Goal: Transaction & Acquisition: Book appointment/travel/reservation

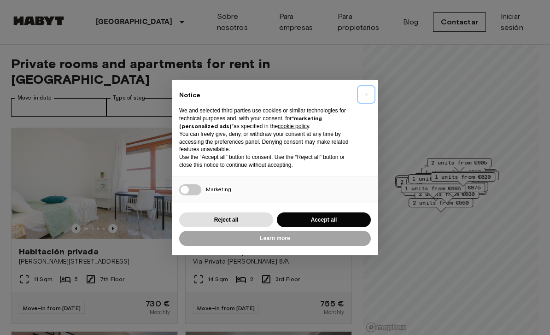
click at [367, 96] on span "×" at bounding box center [366, 94] width 3 height 11
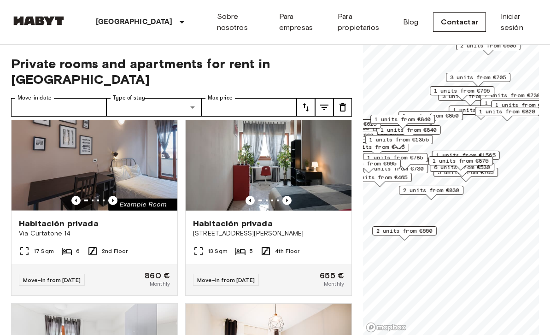
scroll to position [239, 0]
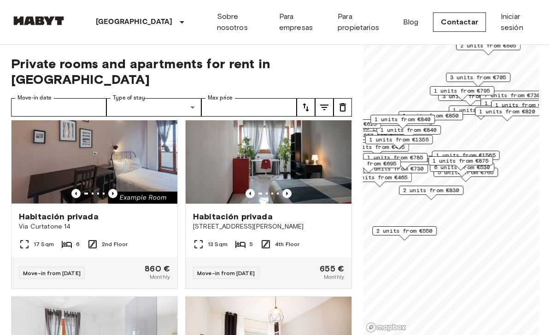
click at [303, 151] on img at bounding box center [269, 148] width 166 height 111
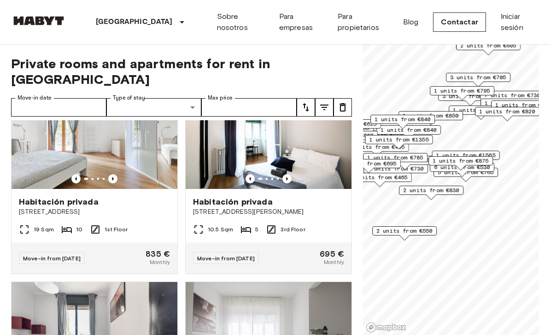
scroll to position [458, 0]
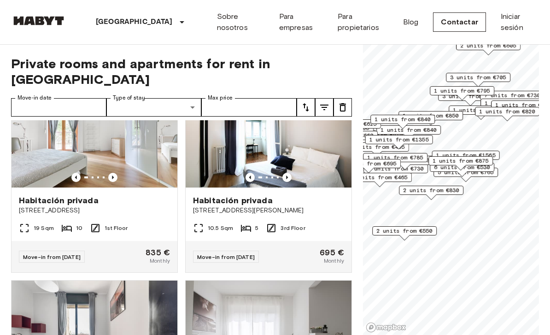
click at [236, 133] on img at bounding box center [269, 132] width 166 height 111
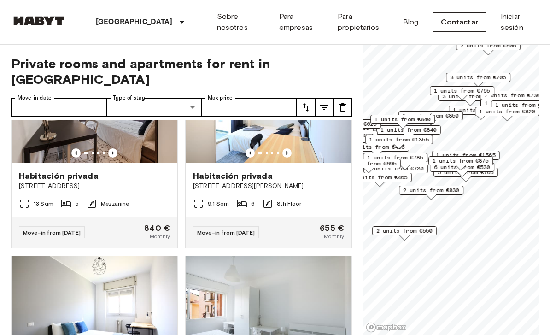
scroll to position [889, 0]
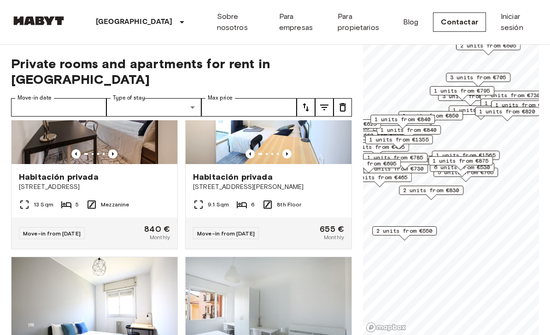
click at [281, 182] on span "Via Benjamin Constant, 2, 20153 Milano, IT" at bounding box center [268, 186] width 151 height 9
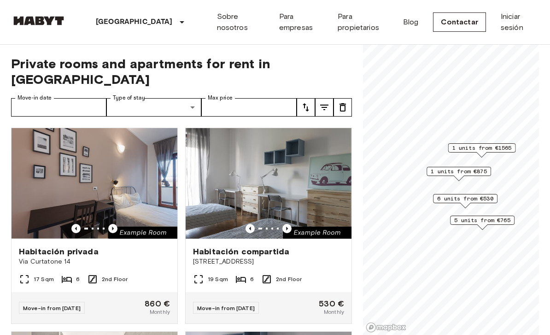
click at [478, 195] on span "6 units from €530" at bounding box center [465, 198] width 56 height 8
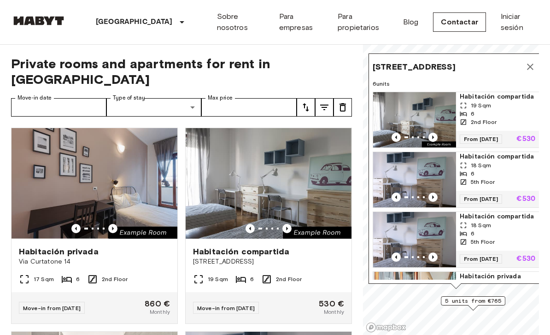
click at [537, 65] on button "Map marker" at bounding box center [530, 67] width 18 height 18
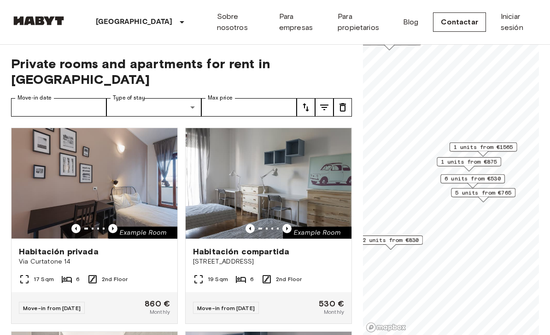
click at [486, 193] on span "5 units from €765" at bounding box center [483, 192] width 56 height 8
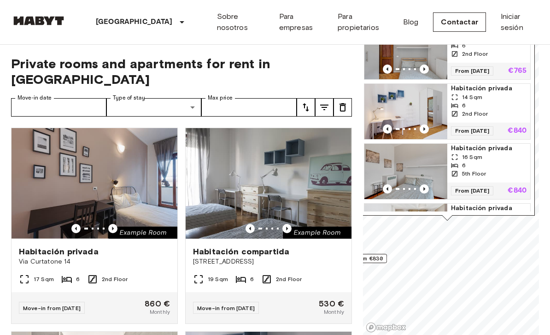
click at [342, 58] on span "Private rooms and apartments for rent in [GEOGRAPHIC_DATA]" at bounding box center [181, 71] width 341 height 31
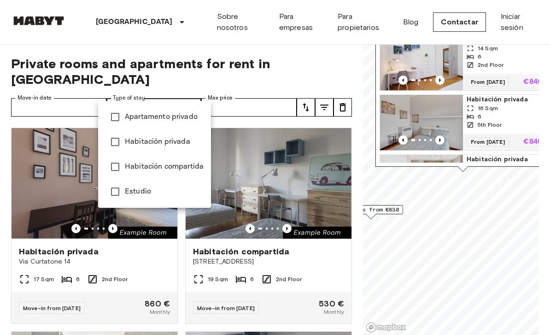
click at [191, 112] on span "Apartamento privado" at bounding box center [164, 117] width 79 height 11
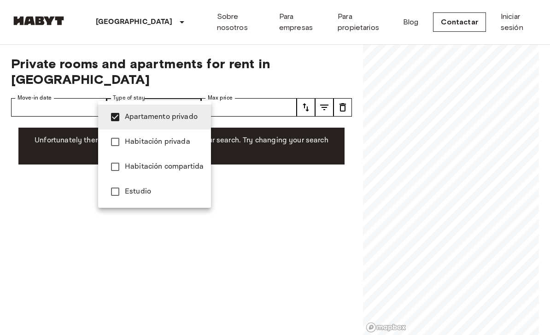
click at [169, 193] on span "Estudio" at bounding box center [164, 191] width 79 height 11
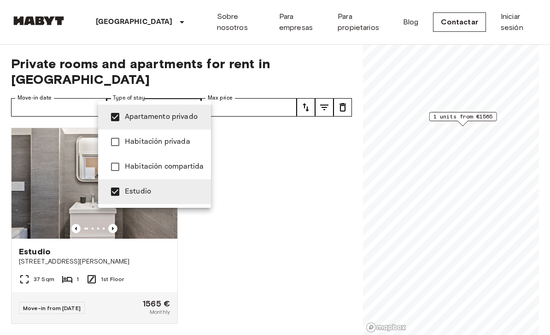
click at [180, 116] on span "Apartamento privado" at bounding box center [164, 117] width 79 height 11
type input "******"
click at [258, 196] on div at bounding box center [275, 167] width 550 height 335
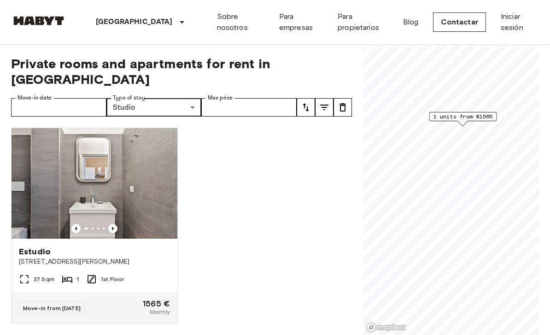
click at [111, 224] on icon "Previous image" at bounding box center [112, 228] width 9 height 9
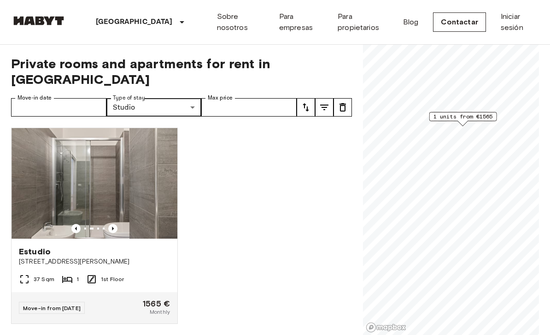
click at [114, 208] on img at bounding box center [95, 183] width 166 height 111
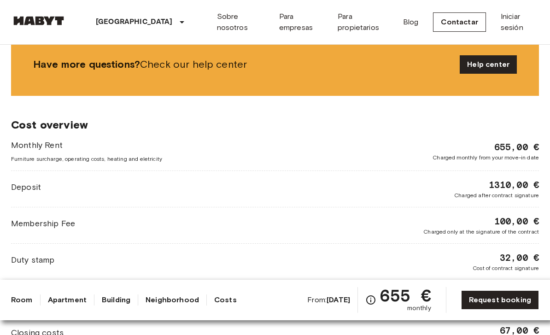
scroll to position [921, 0]
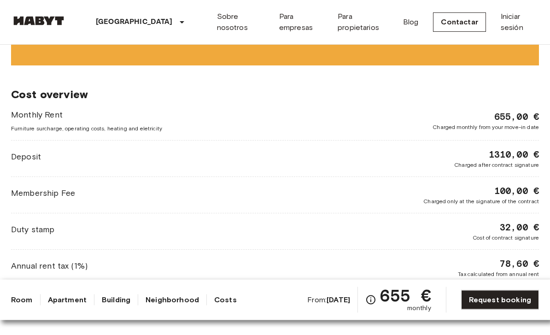
click at [28, 151] on span "Deposit" at bounding box center [26, 157] width 30 height 12
click at [519, 148] on span "1310,00 €" at bounding box center [514, 154] width 50 height 13
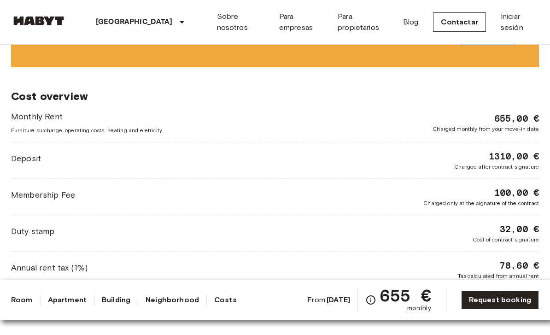
scroll to position [909, 0]
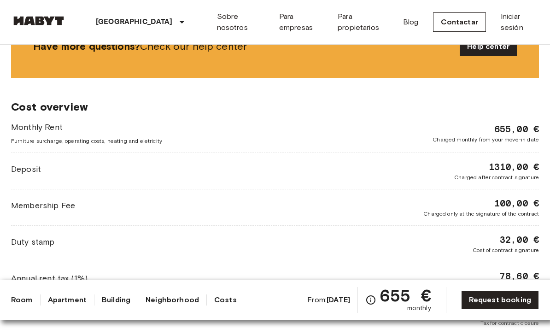
click at [501, 160] on span "1310,00 €" at bounding box center [514, 166] width 50 height 13
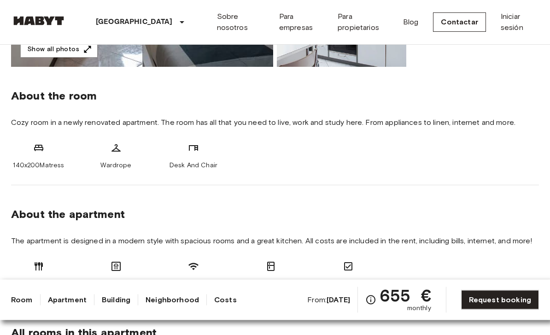
scroll to position [287, 0]
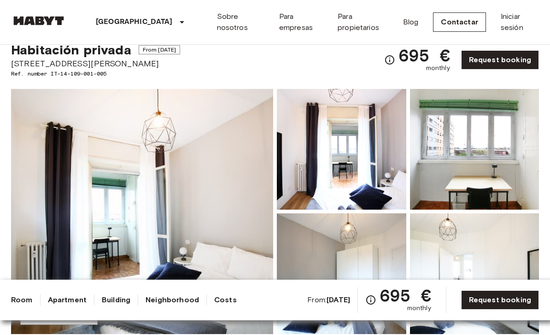
scroll to position [30, 0]
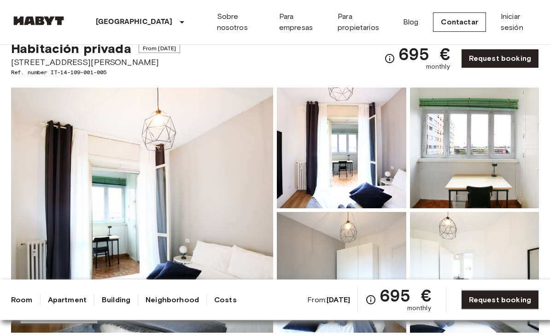
click at [123, 135] on img at bounding box center [142, 210] width 262 height 245
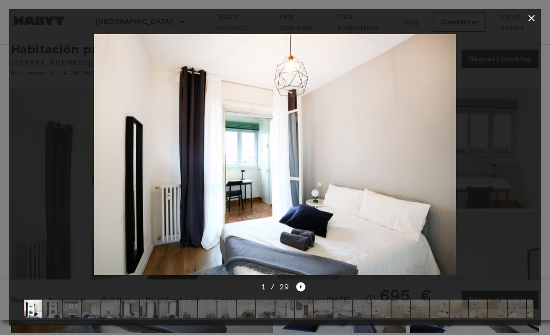
scroll to position [31, 0]
click at [303, 282] on div at bounding box center [275, 155] width 532 height 254
click at [300, 282] on div at bounding box center [275, 155] width 532 height 254
click at [299, 292] on icon "Next image" at bounding box center [300, 286] width 9 height 9
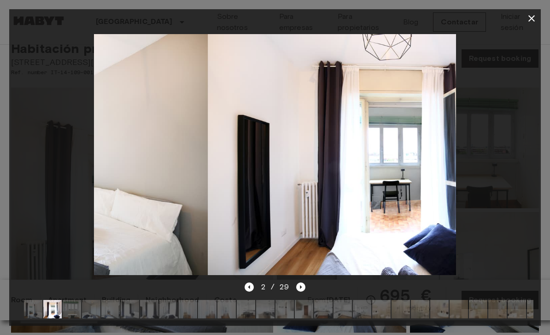
click at [298, 292] on icon "Next image" at bounding box center [300, 286] width 9 height 9
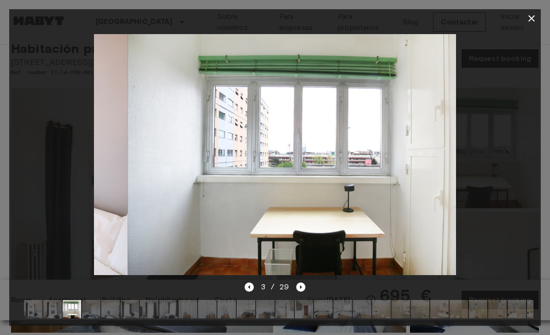
click at [299, 292] on icon "Next image" at bounding box center [300, 286] width 9 height 9
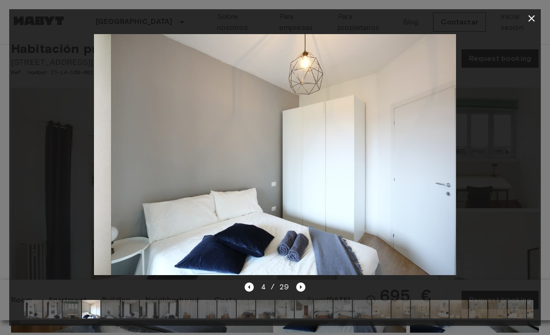
click at [299, 292] on icon "Next image" at bounding box center [300, 286] width 9 height 9
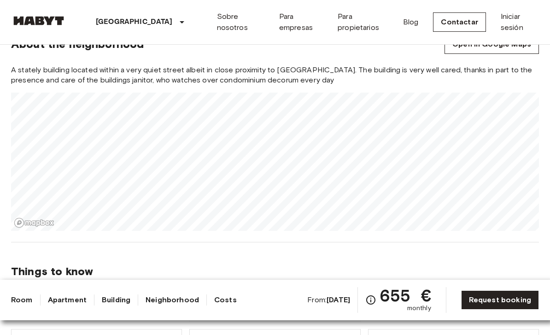
scroll to position [768, 0]
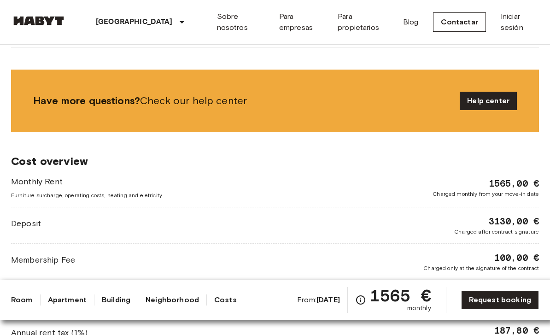
scroll to position [522, 0]
